Goal: Information Seeking & Learning: Learn about a topic

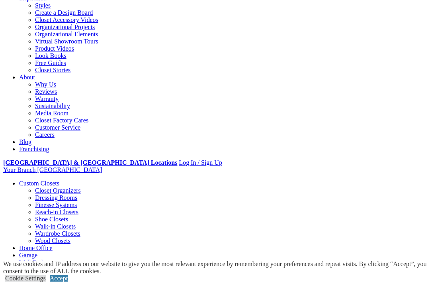
scroll to position [147, 0]
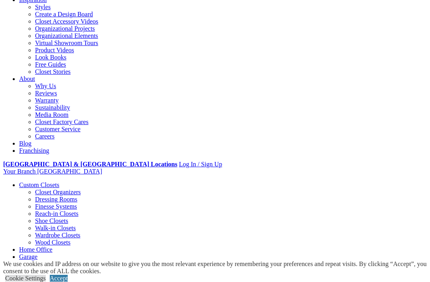
click at [38, 224] on link "Walk-in Closets" at bounding box center [55, 227] width 41 height 7
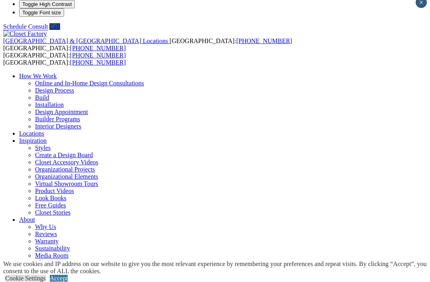
scroll to position [7, 0]
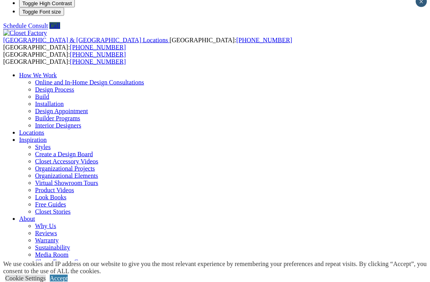
click at [68, 281] on link "Accept" at bounding box center [59, 278] width 18 height 7
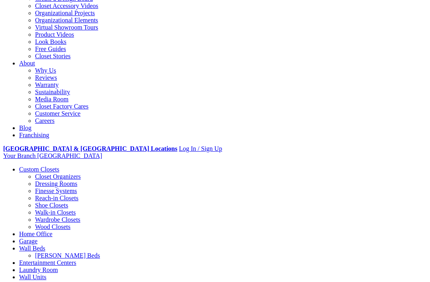
scroll to position [162, 0]
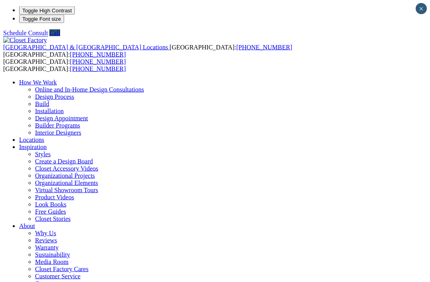
scroll to position [0, 0]
click at [72, 14] on span "button" at bounding box center [72, 11] width 0 height 6
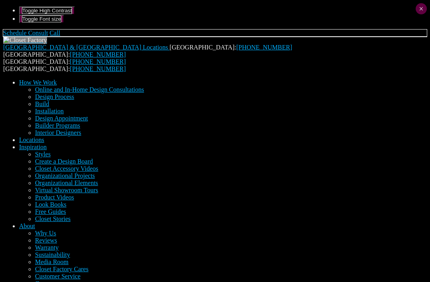
click at [61, 22] on span "button" at bounding box center [61, 19] width 0 height 6
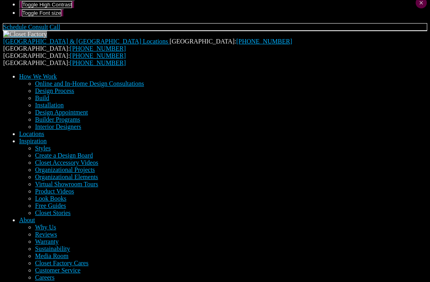
scroll to position [6, 0]
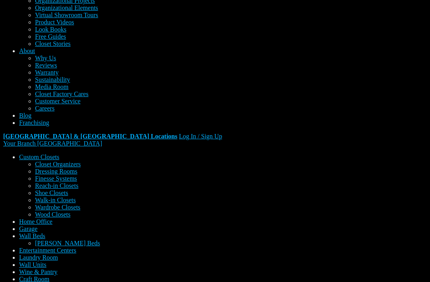
scroll to position [172, 0]
